Goal: Transaction & Acquisition: Purchase product/service

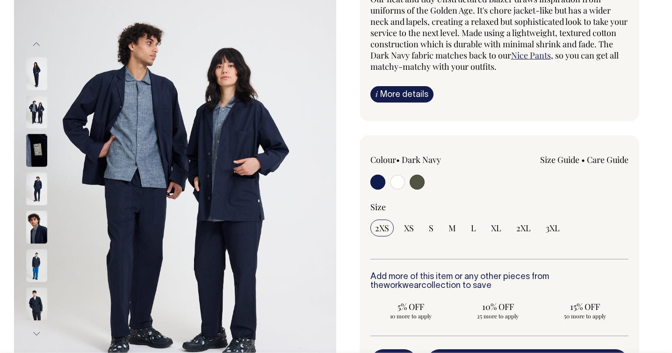
scroll to position [102, 0]
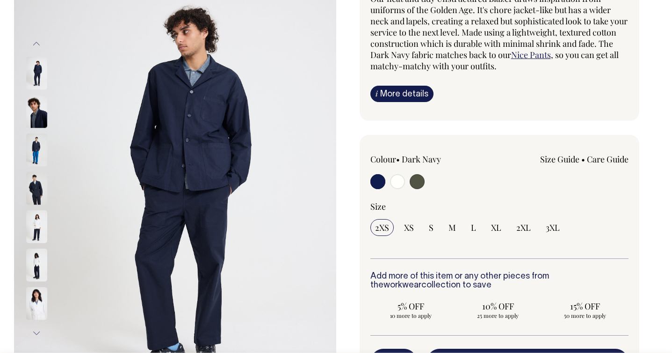
click at [415, 181] on input "radio" at bounding box center [417, 181] width 15 height 15
radio input "true"
select select "Olive"
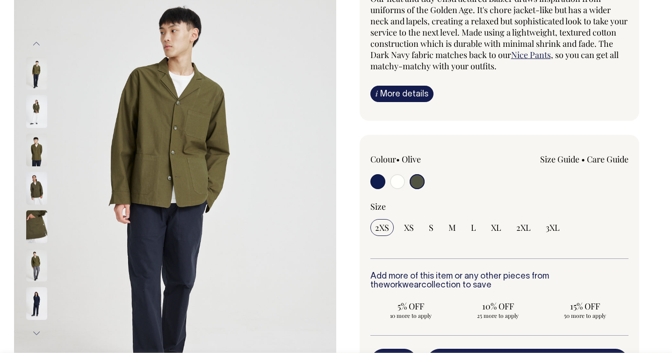
click at [378, 184] on input "radio" at bounding box center [377, 181] width 15 height 15
radio input "true"
select select "Dark Navy"
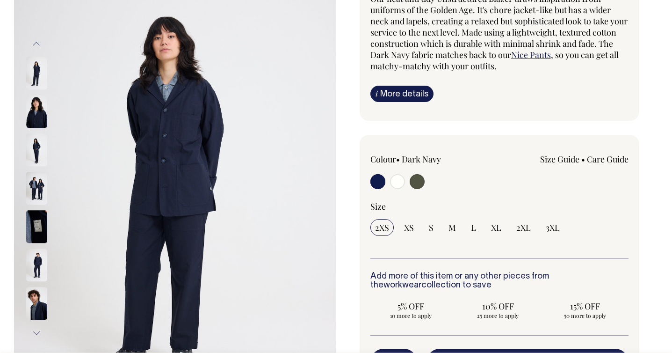
click at [418, 185] on input "radio" at bounding box center [417, 181] width 15 height 15
radio input "true"
select select "Olive"
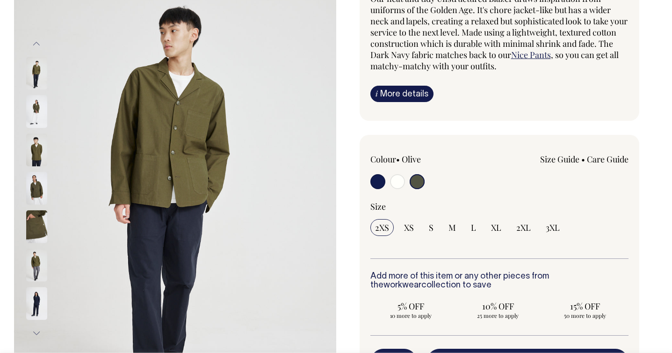
click at [377, 181] on input "radio" at bounding box center [377, 181] width 15 height 15
radio input "true"
select select "Dark Navy"
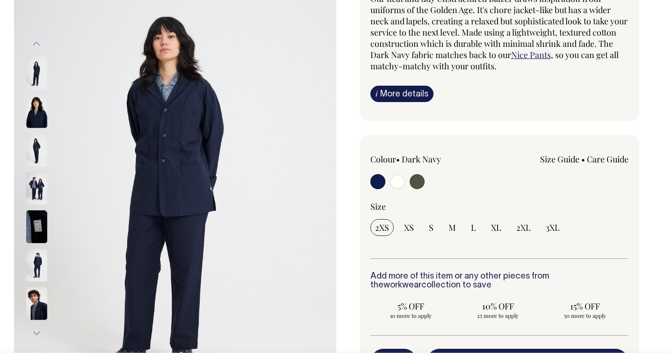
click at [553, 156] on link "Size Guide" at bounding box center [559, 158] width 39 height 11
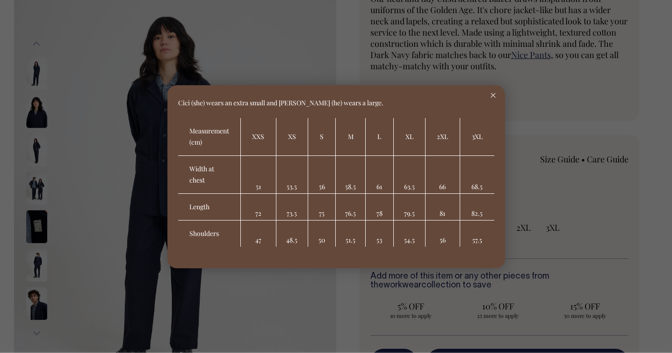
click at [495, 96] on icon at bounding box center [493, 95] width 5 height 5
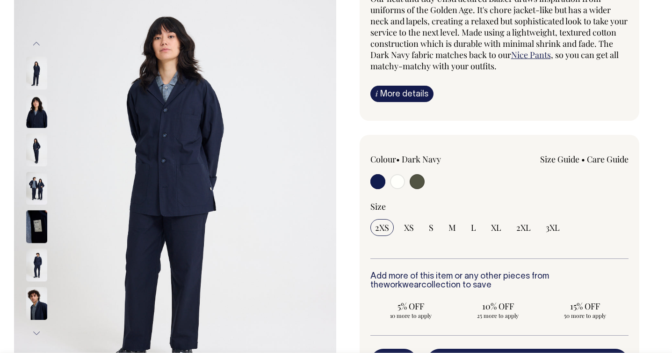
click at [39, 195] on img at bounding box center [36, 188] width 21 height 33
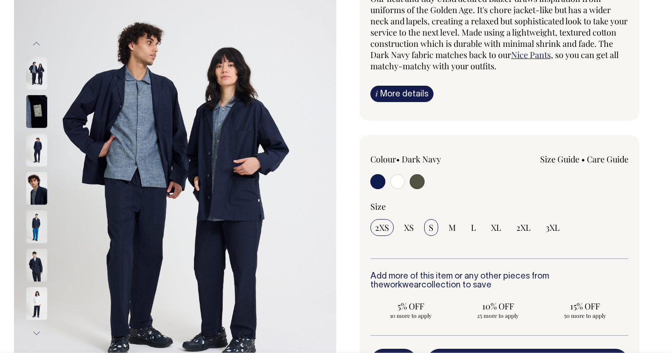
click at [430, 225] on span "S" at bounding box center [431, 227] width 5 height 11
click at [430, 225] on input "S" at bounding box center [431, 227] width 14 height 17
radio input "true"
select select "S"
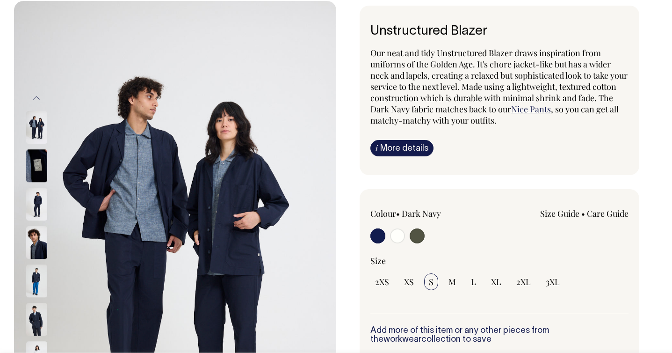
scroll to position [48, 0]
click at [551, 108] on link "Nice Pants" at bounding box center [531, 108] width 40 height 11
click at [378, 233] on input "radio" at bounding box center [377, 235] width 15 height 15
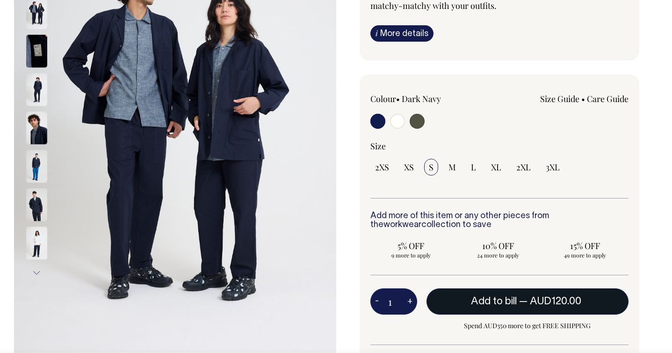
scroll to position [163, 0]
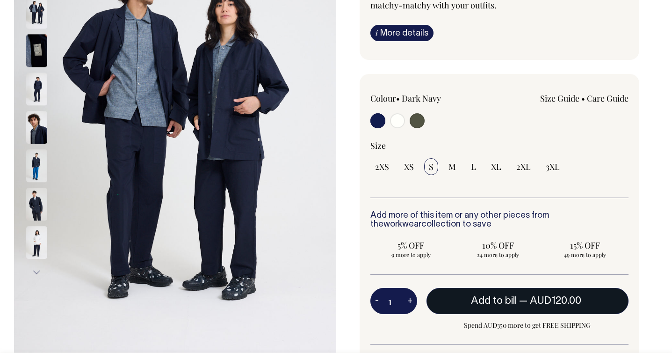
click at [469, 305] on button "Add to bill — AUD120.00" at bounding box center [528, 301] width 203 height 26
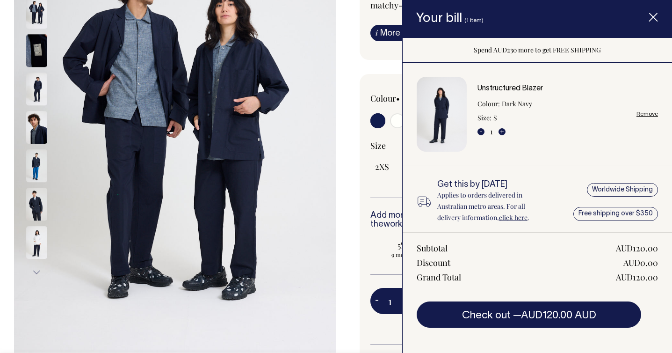
click at [368, 177] on div "Colour • Dark Navy Size Guide Size Guide XXS XS" at bounding box center [500, 247] width 280 height 346
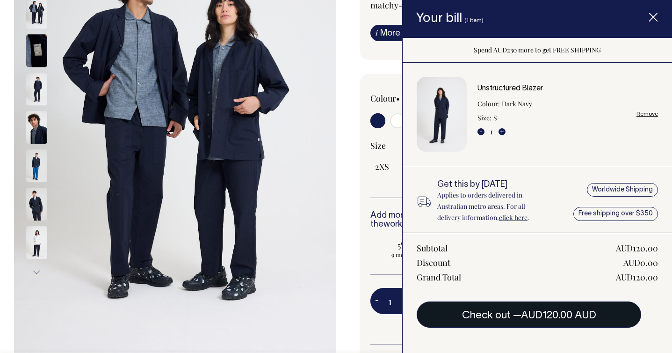
click at [506, 310] on button "Check out — AUD120.00 AUD" at bounding box center [529, 314] width 224 height 26
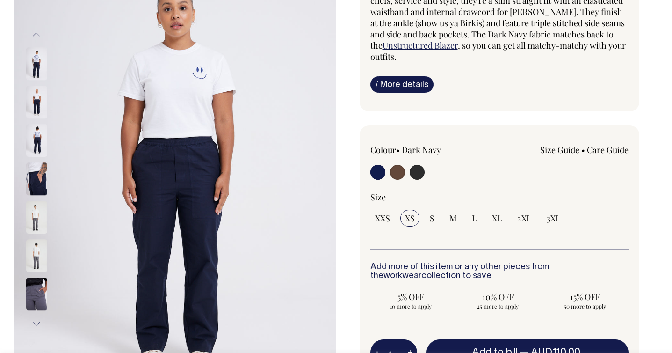
scroll to position [112, 0]
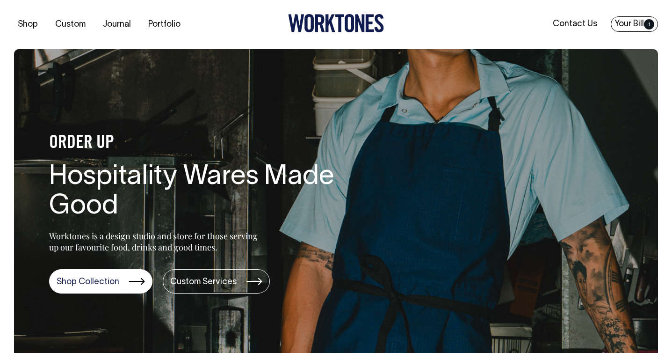
click at [631, 19] on link "Your Bill 1" at bounding box center [634, 23] width 47 height 15
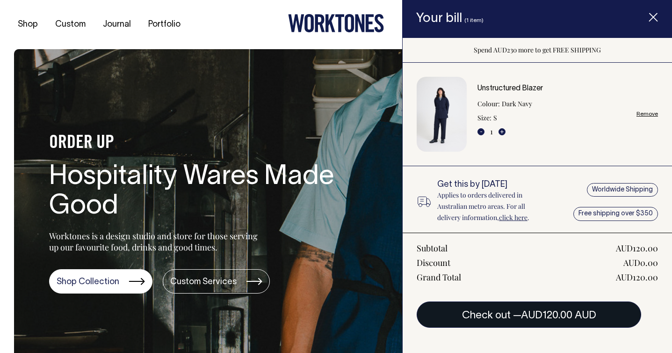
click at [515, 313] on button "Check out — AUD120.00 AUD" at bounding box center [529, 314] width 224 height 26
